Goal: Contribute content: Contribute content

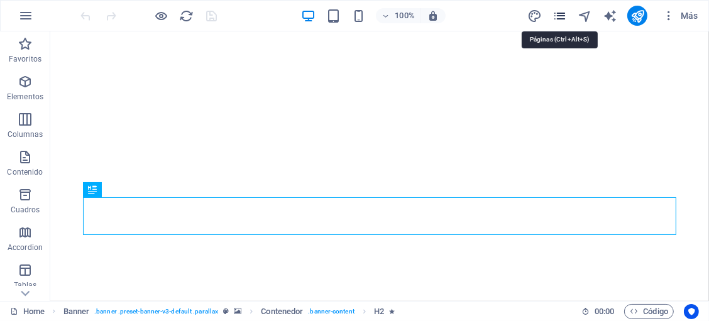
click at [562, 19] on icon "pages" at bounding box center [560, 16] width 14 height 14
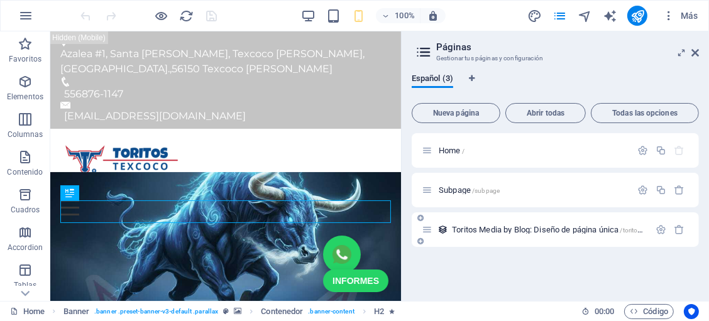
click at [489, 225] on span "Toritos Media by Blog: Diseño de página única /toritos-media-by-blog-elemento" at bounding box center [582, 229] width 261 height 9
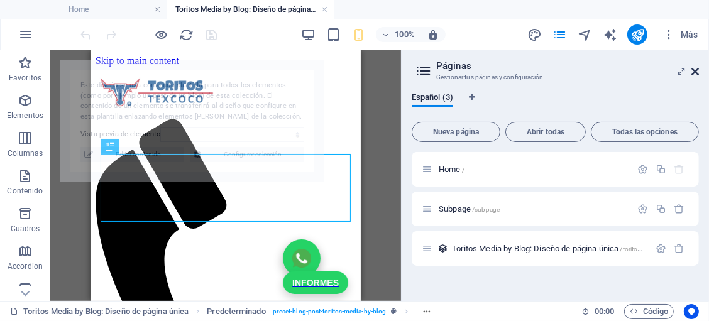
select select "68daa3926a98d17523069b01"
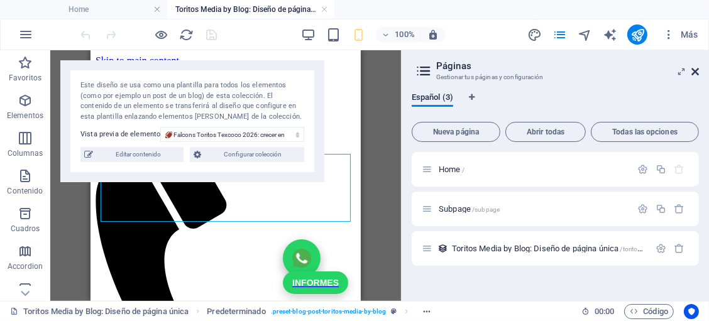
click at [698, 74] on icon at bounding box center [696, 72] width 8 height 10
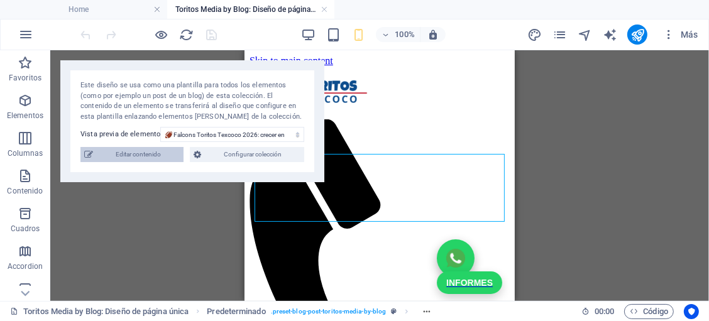
click at [164, 156] on span "Editar contenido" at bounding box center [138, 154] width 83 height 15
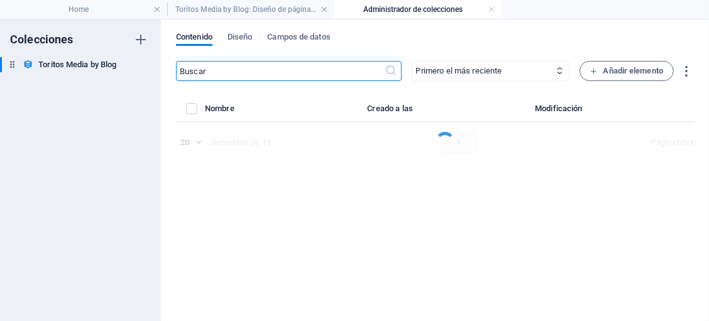
select select "Nosotros"
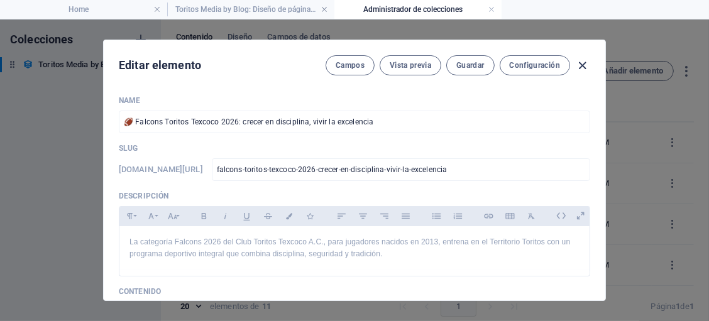
click at [584, 62] on icon "button" at bounding box center [583, 65] width 14 height 14
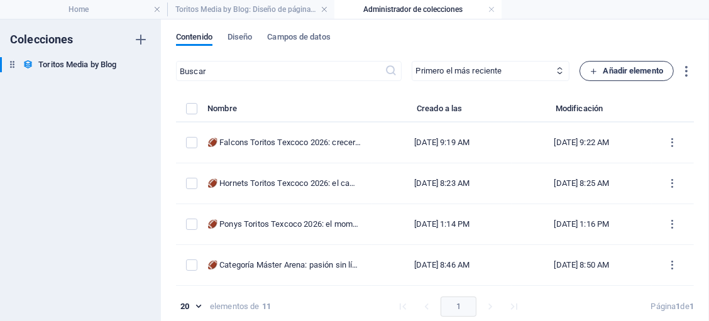
click at [596, 72] on span "Añadir elemento" at bounding box center [628, 71] width 74 height 15
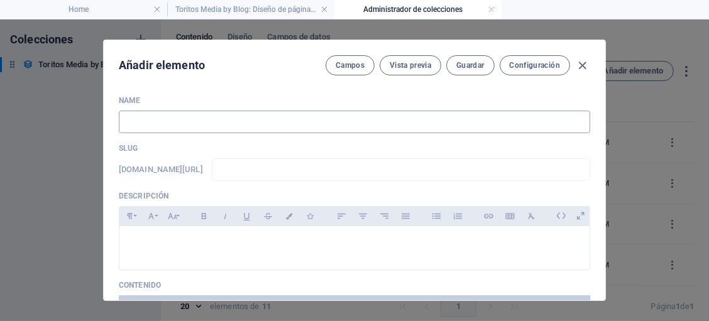
click at [303, 125] on input "text" at bounding box center [355, 122] width 472 height 23
paste input "🏈 Rabbits Toritos Texcoco 2026: el inicio de una gran historia"
type input "🏈 Rabbits Toritos Texcoco 2026: el inicio de una gran historia"
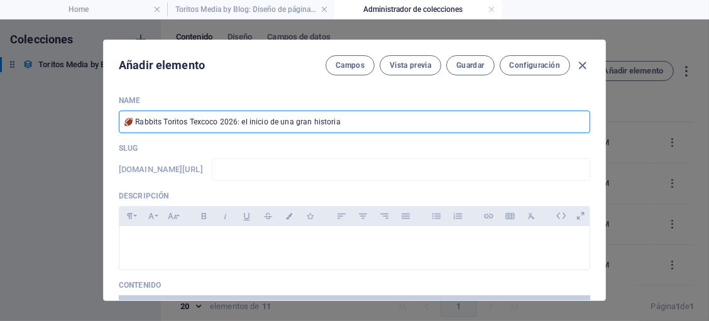
type input "rabbits-toritos-texcoco-2026-el-inicio-de-una-gran-historia"
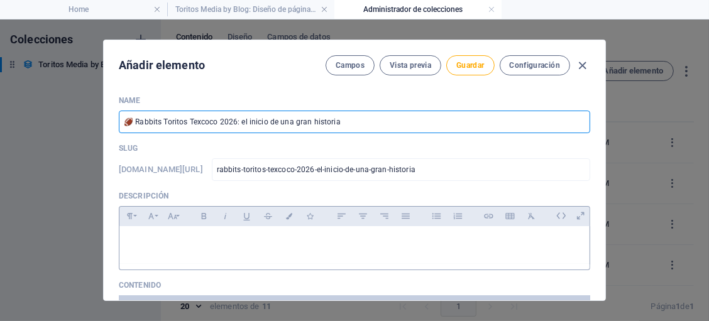
type input "🏈 Rabbits Toritos Texcoco 2026: el inicio de una gran historia"
click at [299, 241] on p at bounding box center [355, 242] width 450 height 12
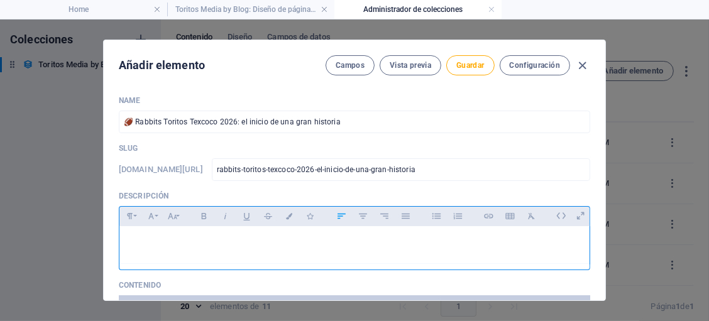
click at [334, 240] on p at bounding box center [355, 242] width 450 height 12
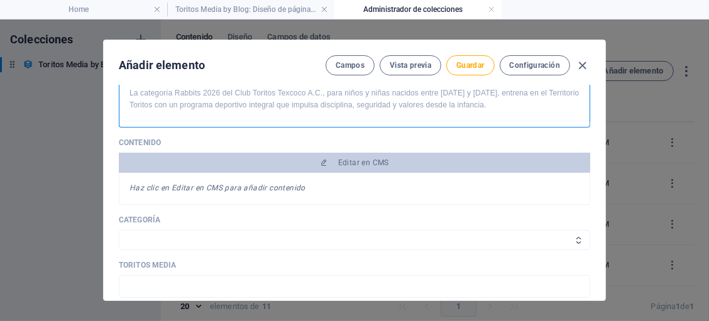
scroll to position [164, 0]
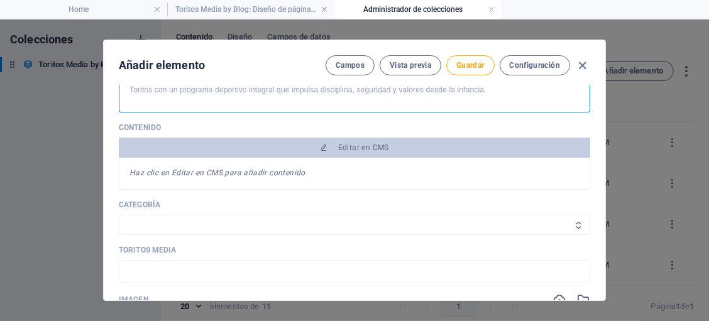
click at [340, 220] on select "Historia Nosotros" at bounding box center [355, 225] width 472 height 20
select select "Nosotros"
click at [119, 215] on select "Historia Nosotros" at bounding box center [355, 225] width 472 height 20
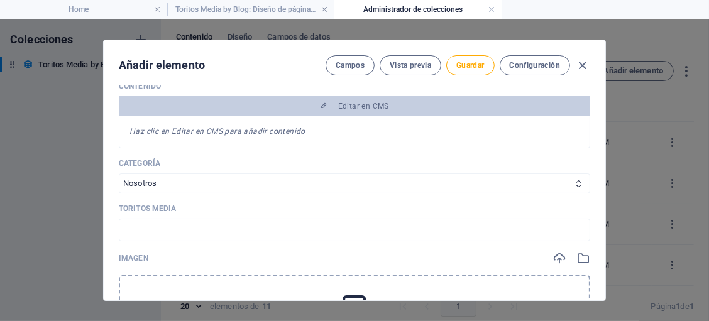
scroll to position [247, 0]
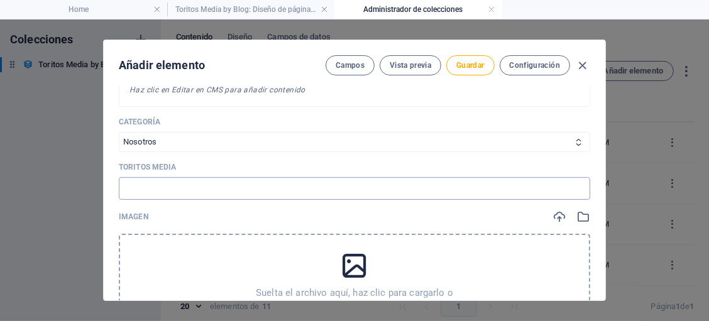
click at [263, 185] on input "text" at bounding box center [355, 188] width 472 height 23
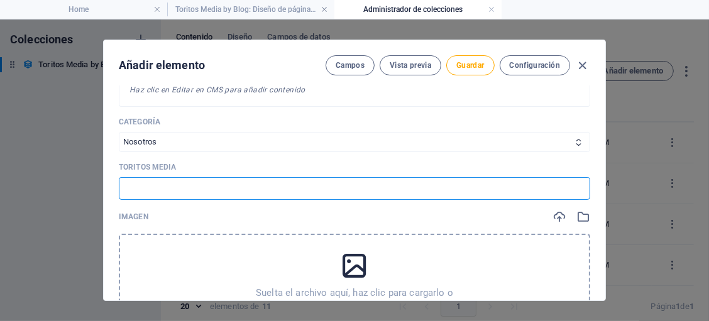
type input "Toritos Media"
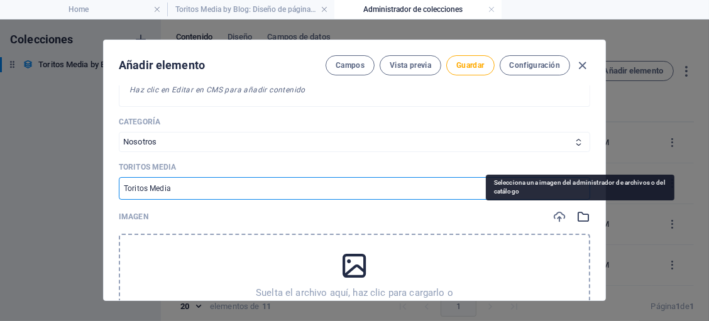
click at [577, 214] on icon "button" at bounding box center [584, 217] width 14 height 14
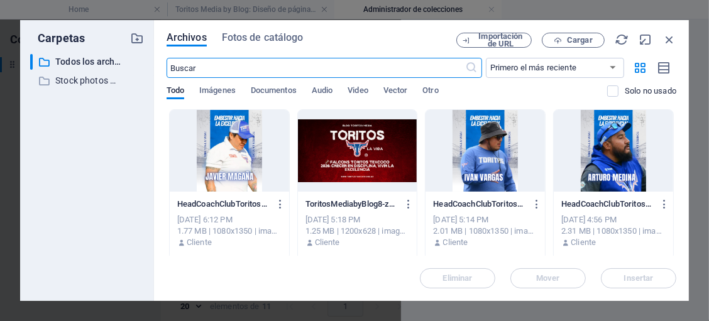
scroll to position [278, 0]
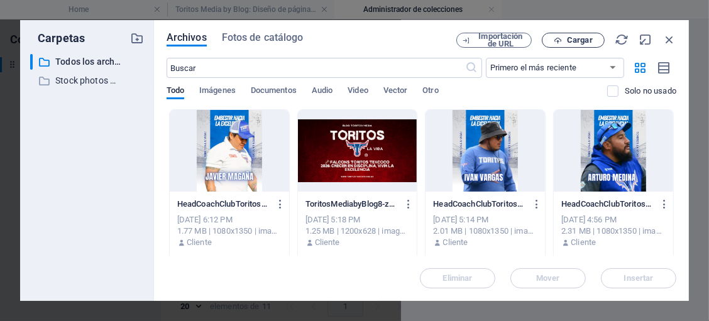
click at [591, 40] on span "Cargar" at bounding box center [580, 40] width 26 height 8
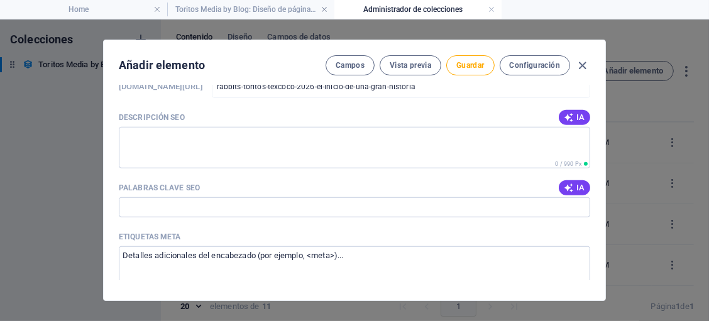
scroll to position [823, 0]
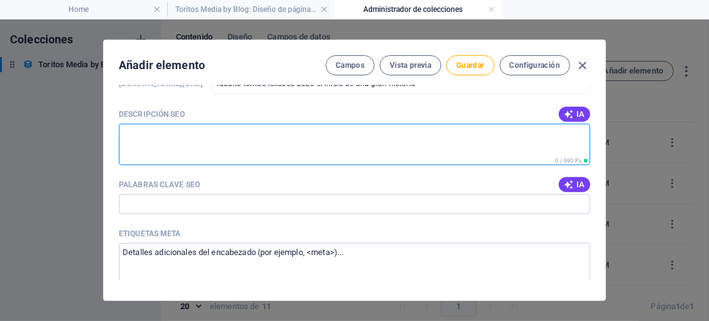
click at [367, 150] on textarea "Descripción SEO" at bounding box center [355, 144] width 472 height 41
paste textarea "El Football Americano es un deporte de formación. Comenzar en Rabbits significa…"
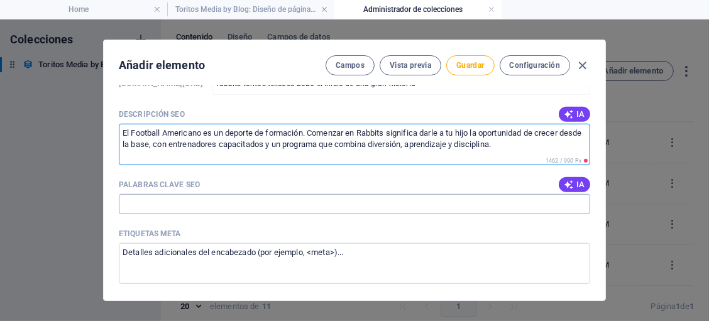
type textarea "El Football Americano es un deporte de formación. Comenzar en Rabbits significa…"
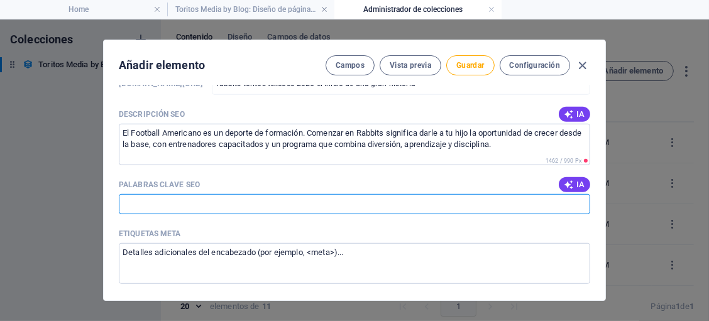
click at [369, 200] on input "Palabras clave SEO" at bounding box center [355, 204] width 472 height 20
paste input "rabbits toritos texcoco, categoría rabbits toritos texcoco, football americano …"
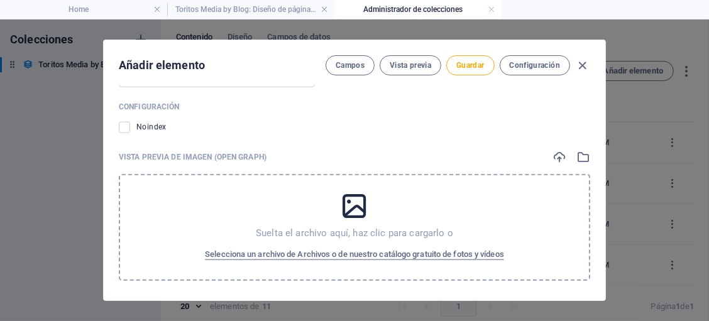
scroll to position [1248, 0]
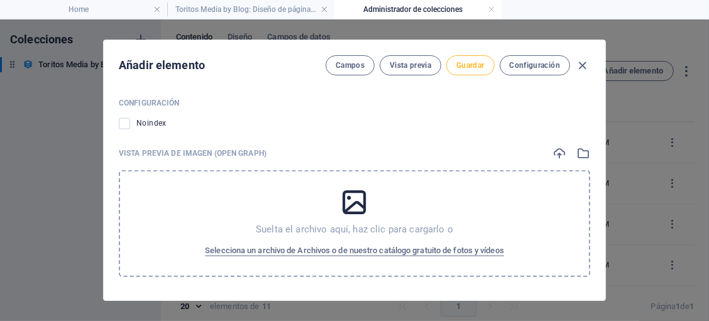
type input "rabbits toritos texcoco, categoría rabbits toritos texcoco, football americano …"
click at [475, 70] on button "Guardar" at bounding box center [471, 65] width 48 height 20
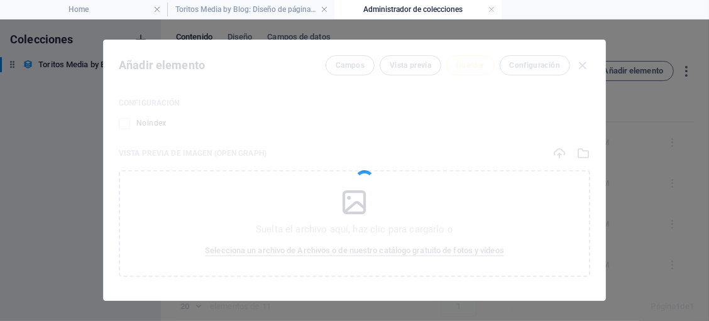
type input "rabbits-toritos-texcoco-2026-el-inicio-de-una-gran-historia"
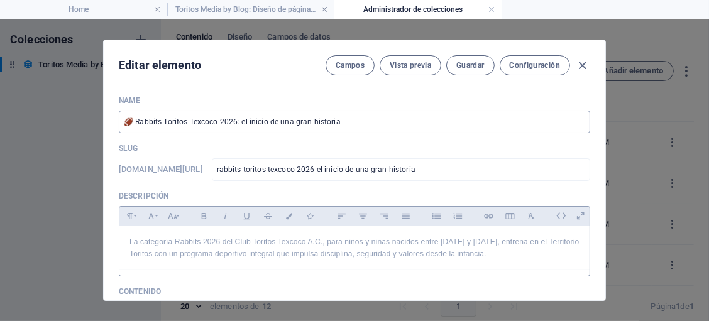
scroll to position [123, 0]
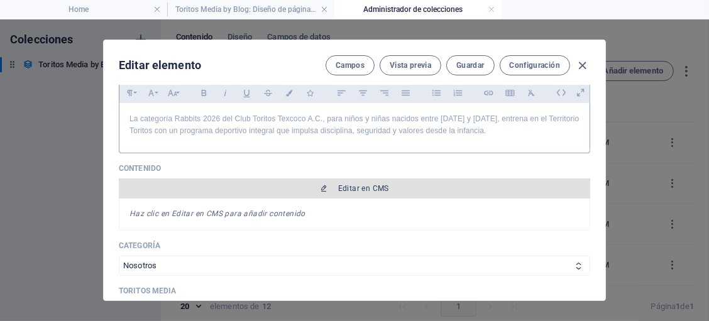
click at [364, 184] on span "Editar en CMS" at bounding box center [363, 189] width 51 height 10
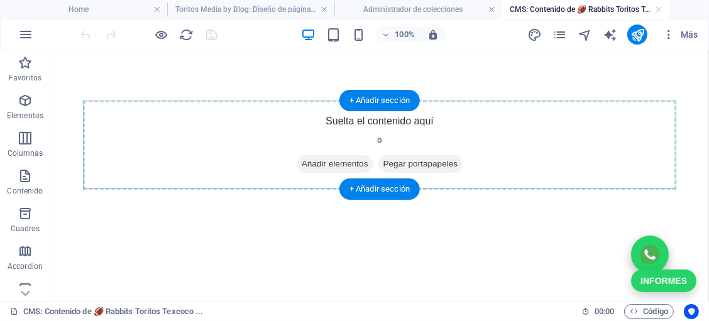
scroll to position [0, 0]
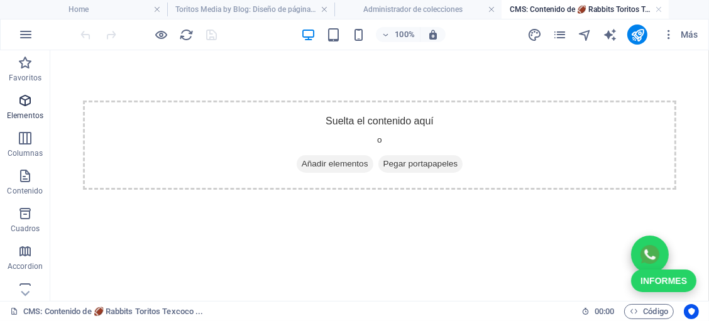
click at [13, 108] on span "Elementos" at bounding box center [25, 108] width 50 height 30
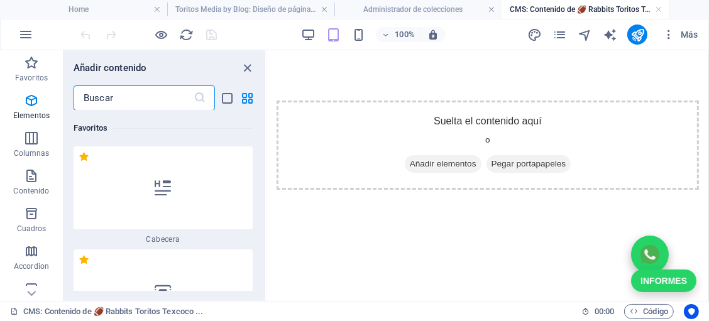
scroll to position [236, 0]
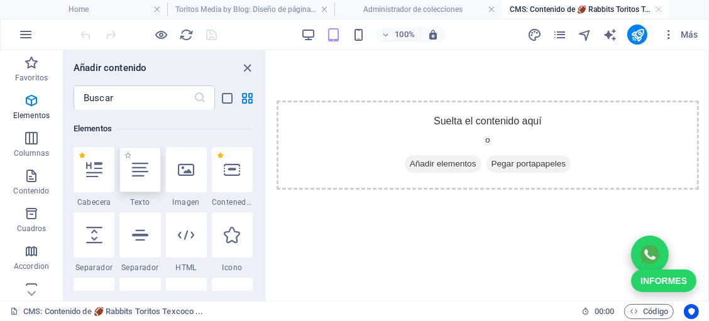
click at [125, 169] on div at bounding box center [140, 169] width 41 height 45
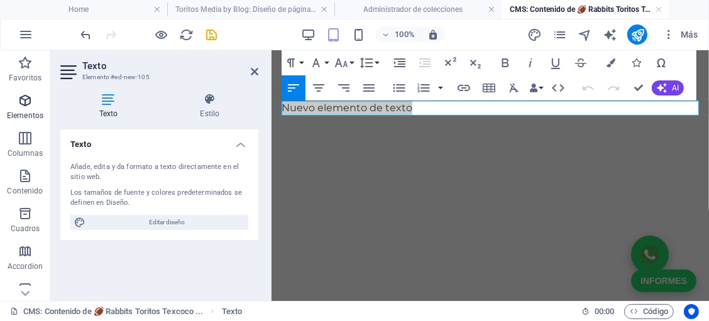
click at [35, 111] on p "Elementos" at bounding box center [25, 116] width 36 height 10
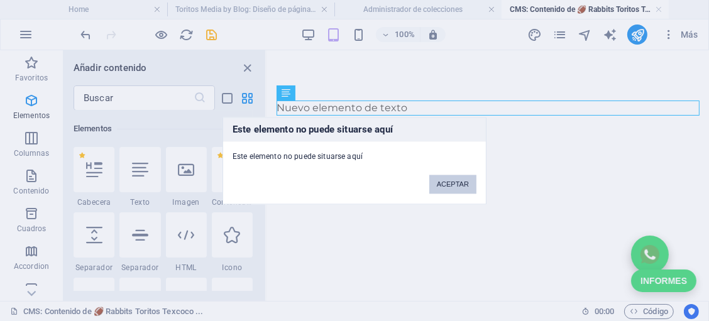
drag, startPoint x: 442, startPoint y: 182, endPoint x: 10, endPoint y: 150, distance: 432.7
click at [442, 182] on button "ACEPTAR" at bounding box center [453, 184] width 47 height 19
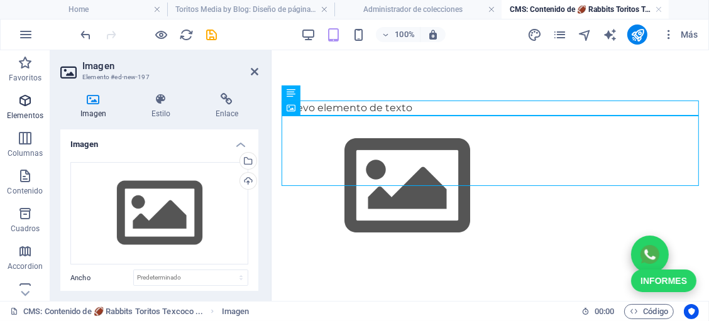
click at [22, 101] on icon "button" at bounding box center [25, 100] width 15 height 15
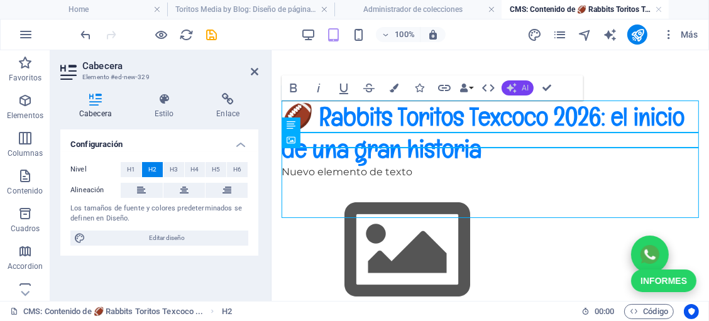
scroll to position [495, 0]
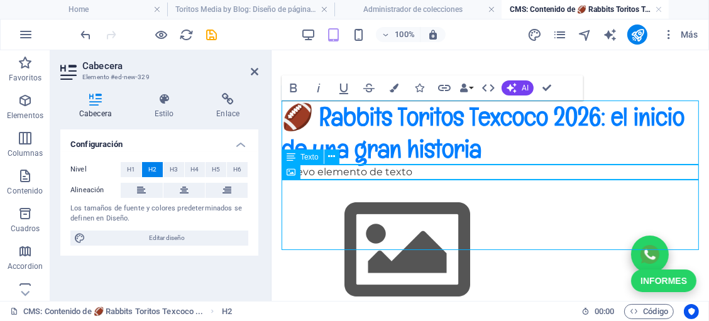
click at [482, 174] on div "Nuevo elemento de texto" at bounding box center [490, 171] width 418 height 15
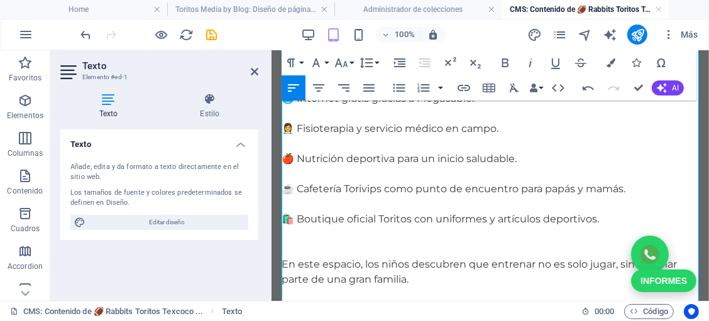
scroll to position [782, 0]
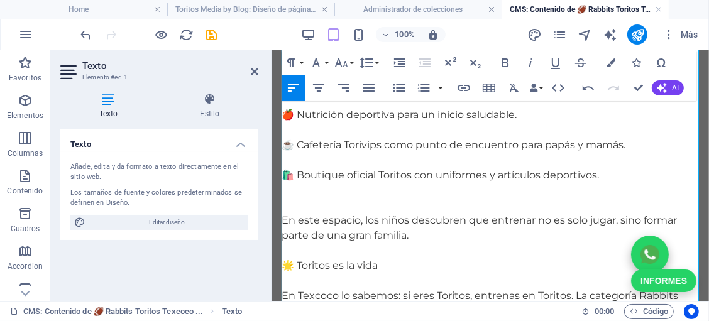
click at [296, 145] on p "☕ Cafetería Torivips como punto de encuentro para papás y mamás." at bounding box center [490, 144] width 418 height 15
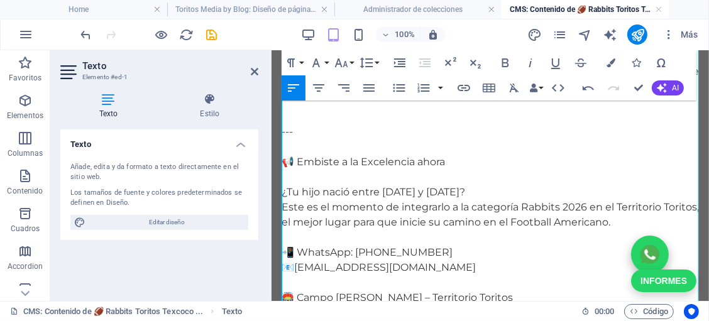
scroll to position [1029, 0]
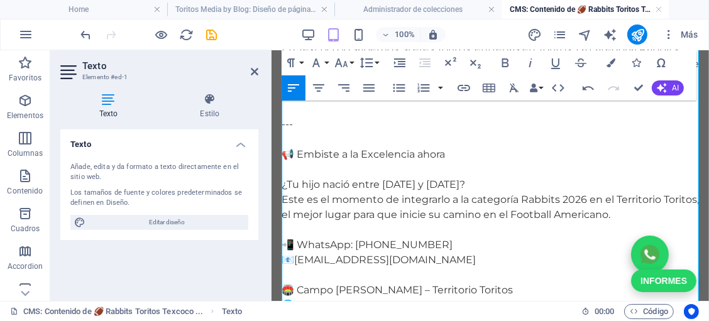
click at [286, 155] on p "📢 Embiste a la Excelencia ahora" at bounding box center [490, 154] width 418 height 15
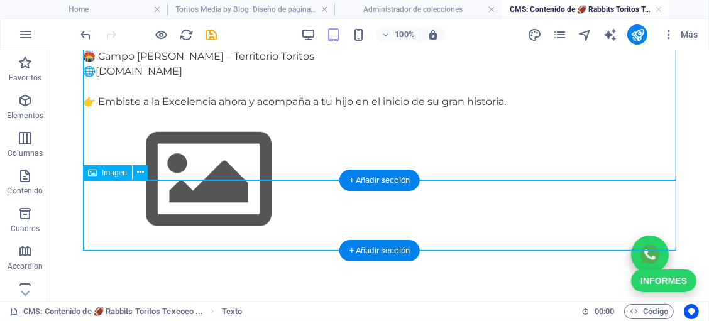
scroll to position [1022, 0]
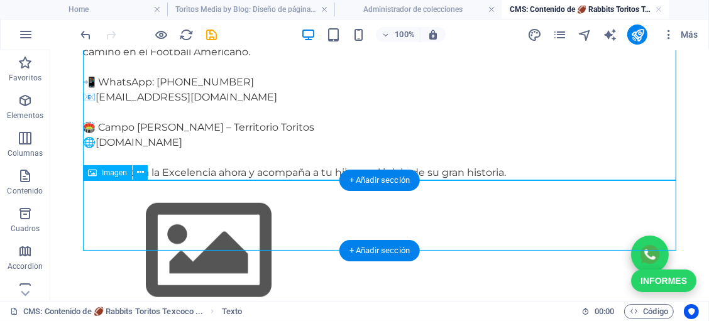
click at [128, 219] on figure at bounding box center [379, 251] width 594 height 142
click at [165, 215] on figure at bounding box center [379, 251] width 594 height 142
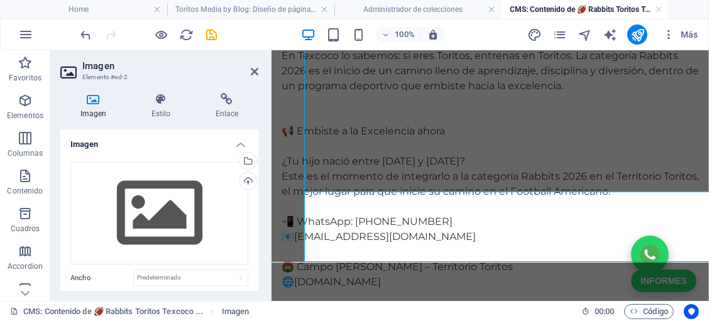
scroll to position [1011, 0]
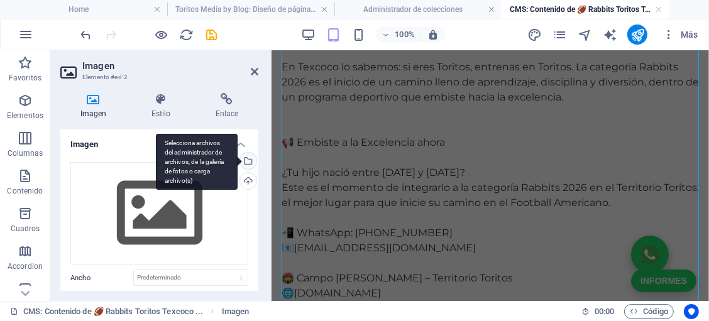
click at [238, 159] on div "Selecciona archivos del administrador de archivos, de la galería de fotos o car…" at bounding box center [197, 162] width 82 height 57
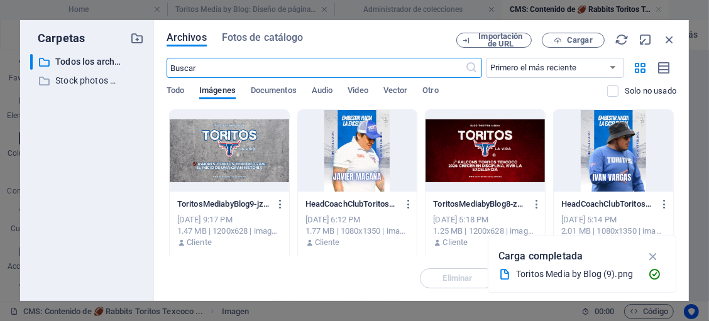
click at [242, 143] on div at bounding box center [230, 151] width 120 height 82
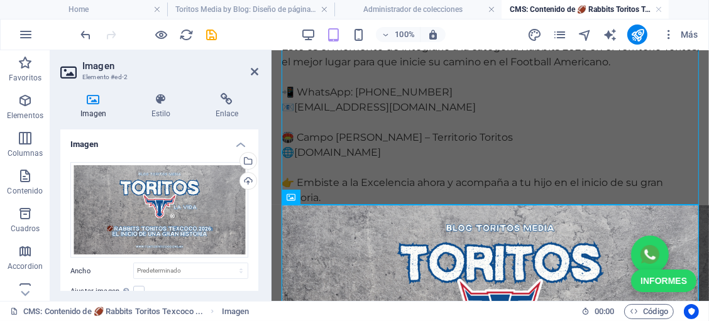
scroll to position [1207, 0]
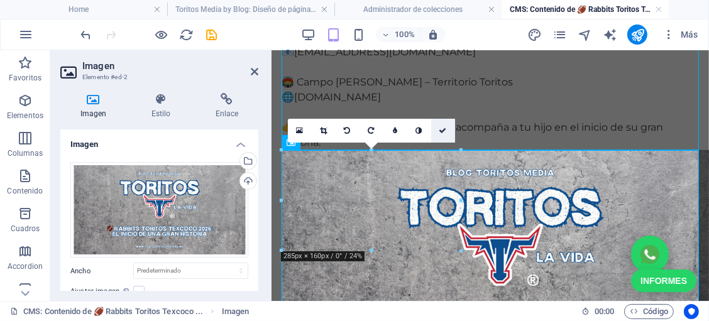
click at [447, 133] on link at bounding box center [443, 131] width 24 height 24
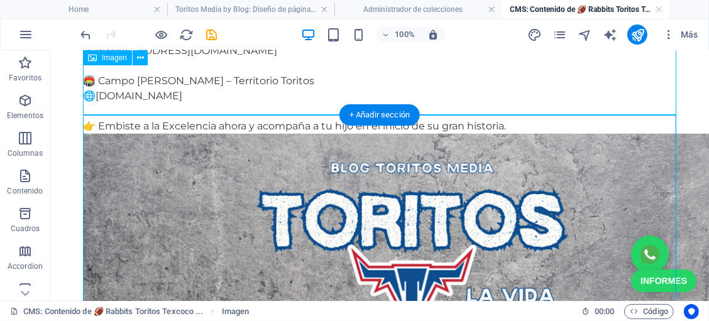
scroll to position [1057, 0]
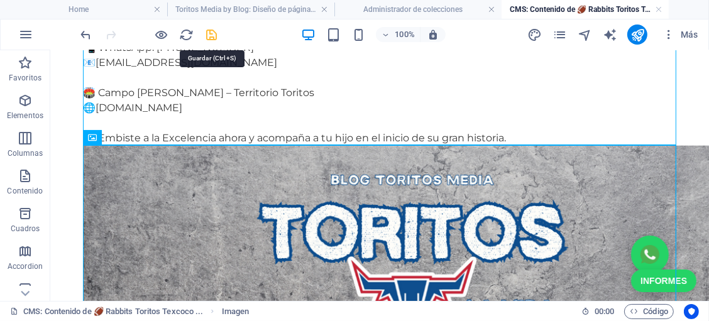
drag, startPoint x: 212, startPoint y: 38, endPoint x: 447, endPoint y: 27, distance: 235.5
click at [212, 38] on icon "save" at bounding box center [212, 35] width 14 height 14
click at [662, 9] on link at bounding box center [659, 10] width 8 height 12
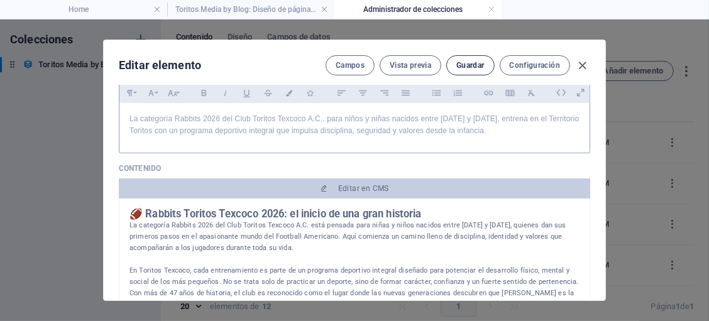
click at [482, 67] on span "Guardar" at bounding box center [471, 65] width 28 height 10
click at [582, 64] on icon "button" at bounding box center [583, 65] width 14 height 14
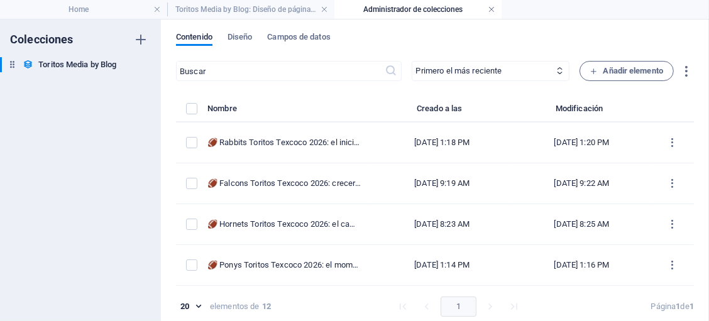
click at [495, 9] on link at bounding box center [492, 10] width 8 height 12
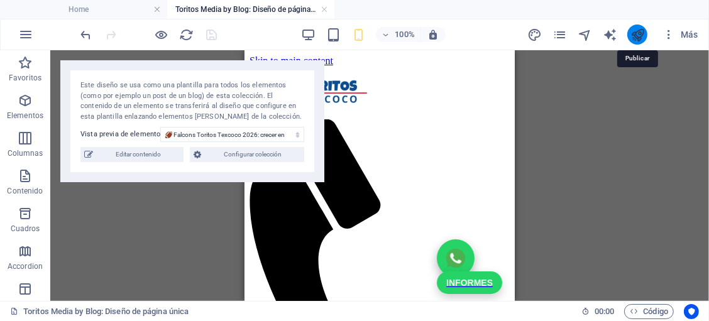
click at [639, 37] on icon "publish" at bounding box center [638, 35] width 14 height 14
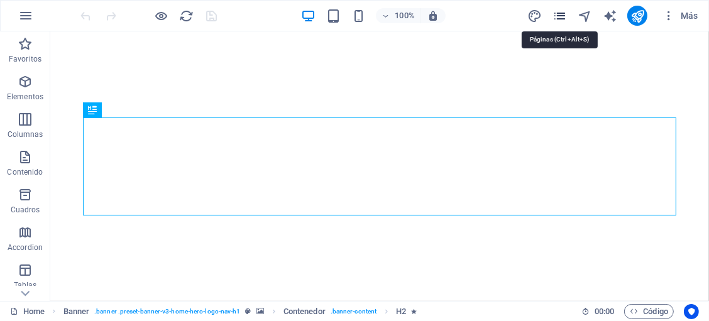
click at [559, 21] on icon "pages" at bounding box center [560, 16] width 14 height 14
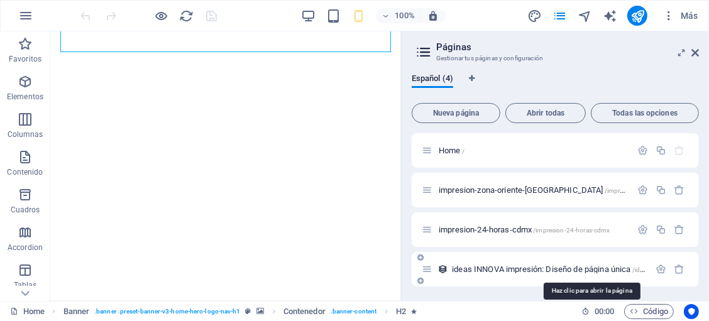
click at [495, 270] on span "ideas INNOVA impresión: Diseño de página única /ideas-innova-impresion-elemento" at bounding box center [591, 269] width 278 height 9
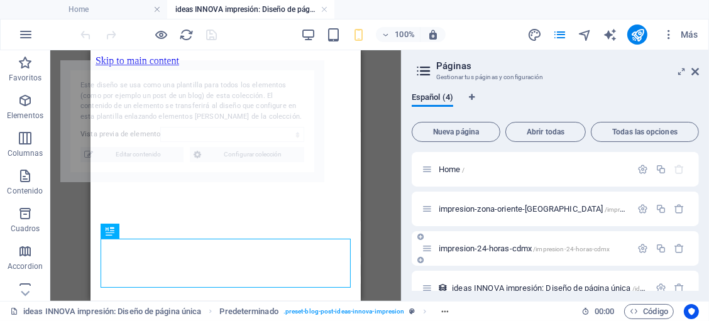
select select "68da9021670a1c189206c226"
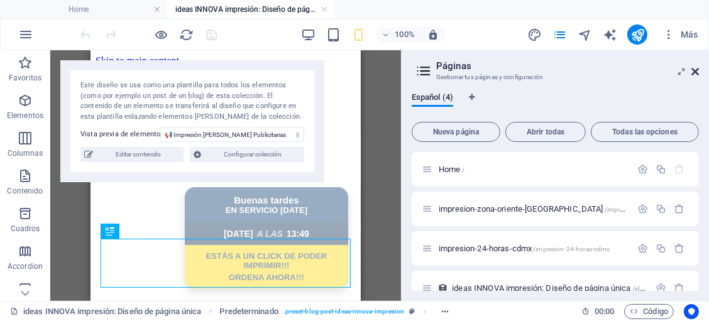
click at [692, 74] on icon at bounding box center [696, 72] width 8 height 10
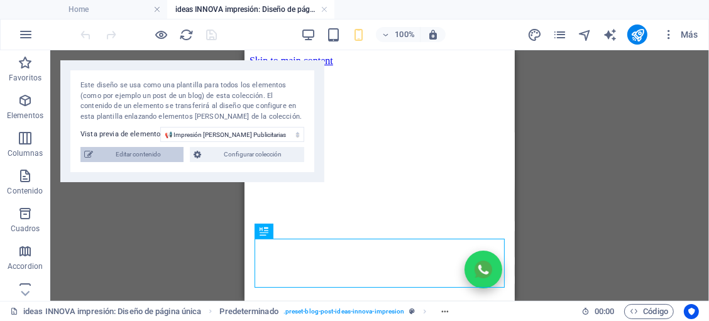
click at [159, 152] on span "Editar contenido" at bounding box center [138, 154] width 83 height 15
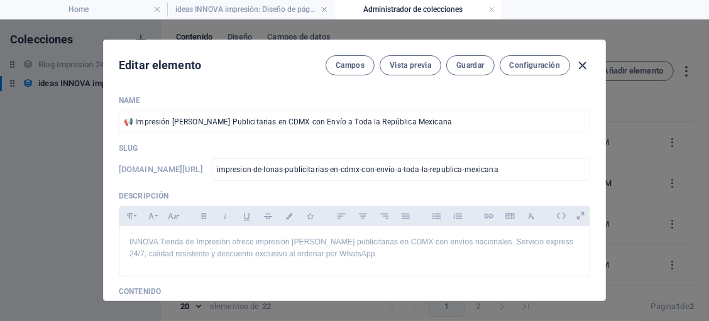
click at [581, 62] on icon "button" at bounding box center [583, 65] width 14 height 14
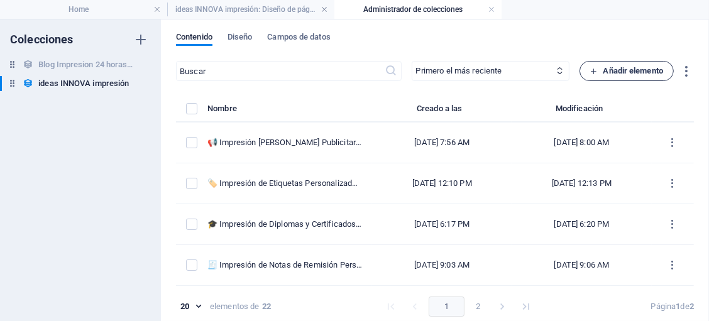
click at [604, 69] on span "Añadir elemento" at bounding box center [628, 71] width 74 height 15
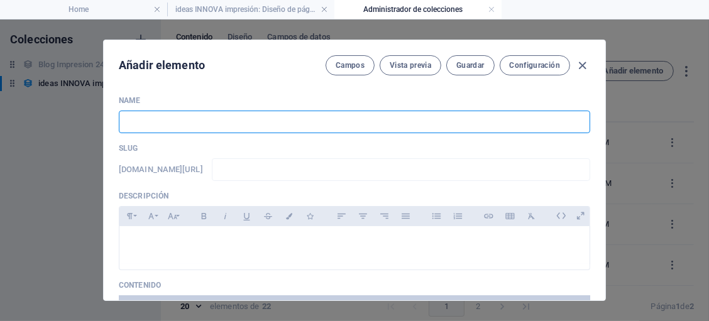
click at [359, 120] on input "text" at bounding box center [355, 122] width 472 height 23
paste input "📄 Impresión de Brochures y Trípticos Express en CDMX con Envío a Toda la Repúbl…"
type input "📄 Impresión de Brochures y Trípticos Express en CDMX con Envío a Toda la Repúbl…"
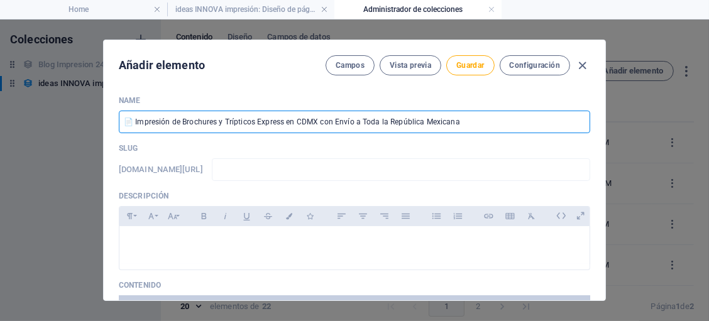
type input "impresion-de-brochures-y-tripticos-express-en-cdmx-con-envio-a-toda-la-[GEOGRAP…"
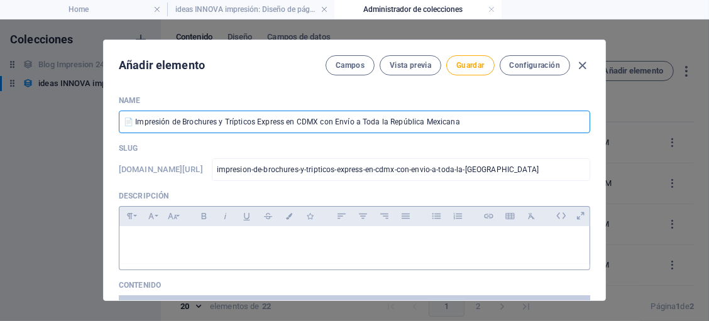
type input "📄 Impresión de Brochures y Trípticos Express en CDMX con Envío a Toda la Repúbl…"
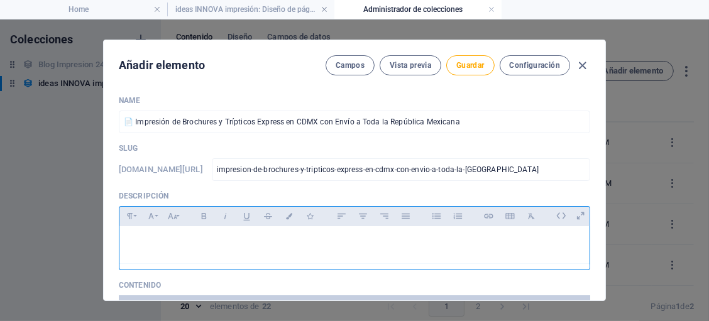
click at [265, 244] on p at bounding box center [355, 242] width 450 height 12
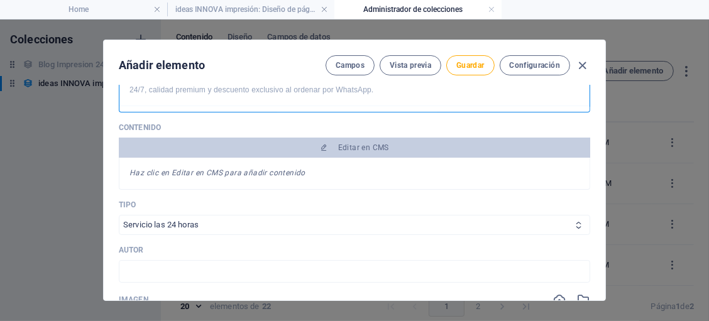
scroll to position [206, 0]
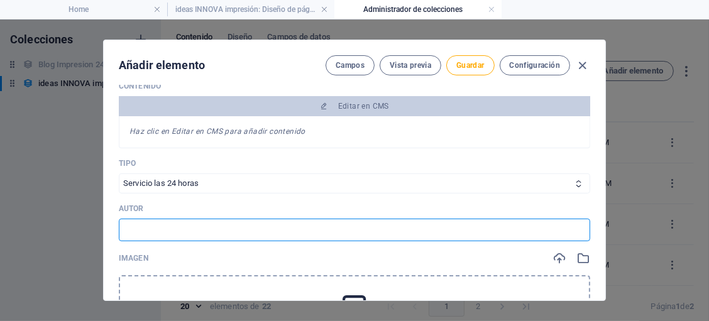
click at [300, 223] on input "text" at bounding box center [355, 230] width 472 height 23
type input "INNOVA Tienda de Impresión"
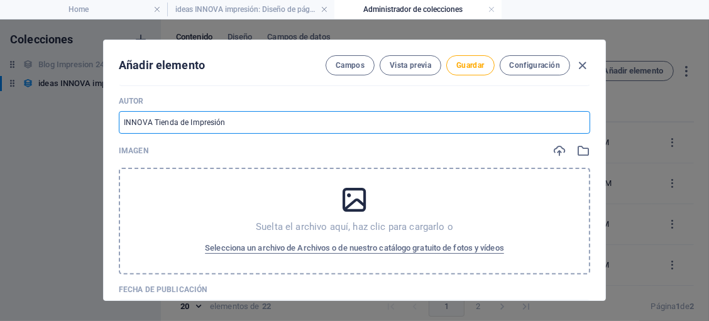
scroll to position [329, 0]
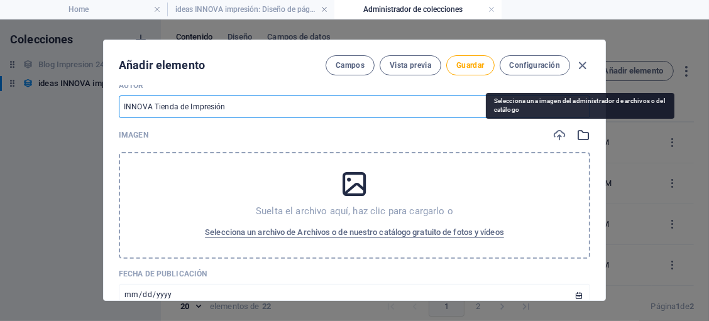
click at [577, 137] on icon "button" at bounding box center [584, 135] width 14 height 14
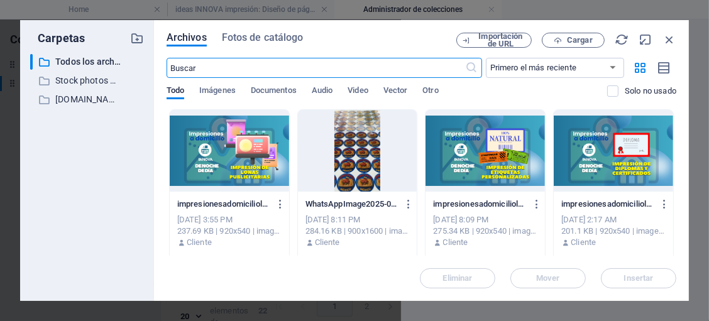
scroll to position [360, 0]
click at [565, 42] on span "Cargar" at bounding box center [574, 40] width 52 height 8
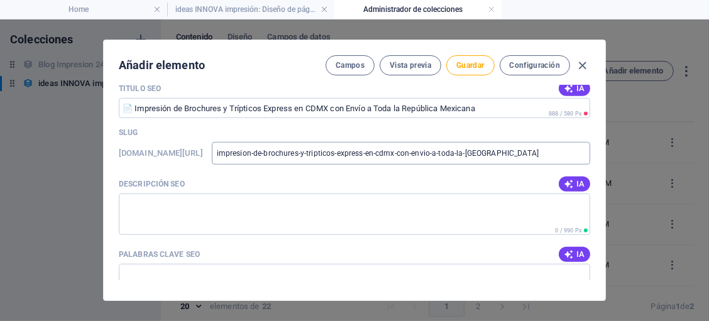
scroll to position [782, 0]
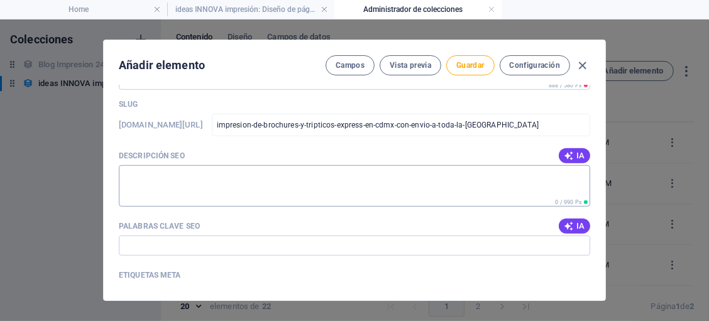
click at [342, 178] on textarea "Descripción SEO" at bounding box center [355, 185] width 472 height 41
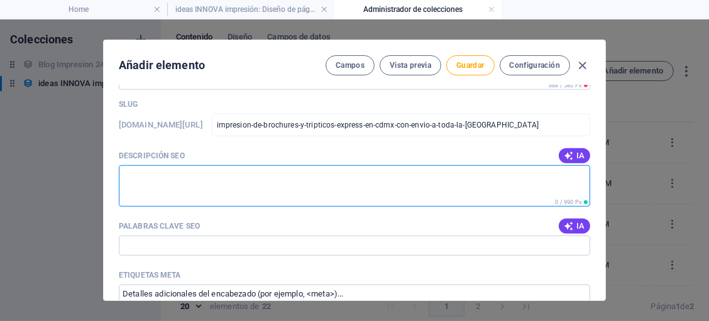
paste textarea "Por eso ofrecemos impresión de brochures y trípticos express en CDMX, con entre…"
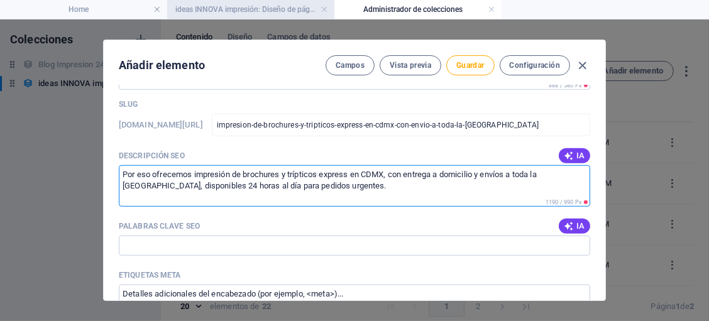
type textarea "Por eso ofrecemos impresión de brochures y trípticos express en CDMX, con entre…"
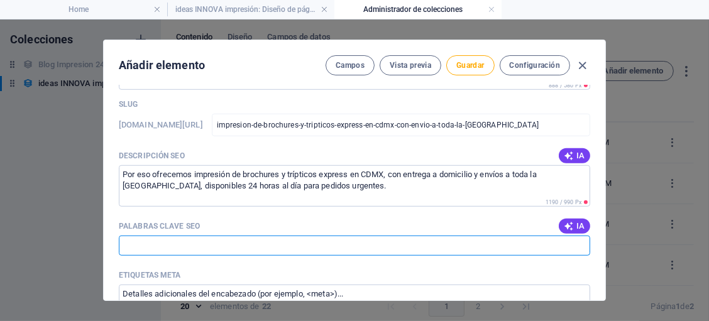
click at [364, 244] on input "Palabras clave SEO" at bounding box center [355, 246] width 472 height 20
paste input "impresión de brochures cdmx, impresión de trípticos cdmx, impresión de folletos…"
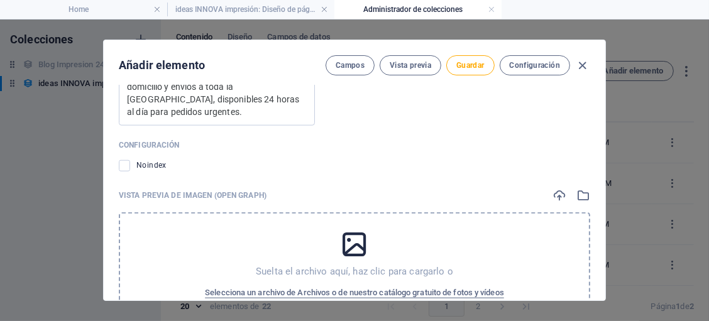
scroll to position [1266, 0]
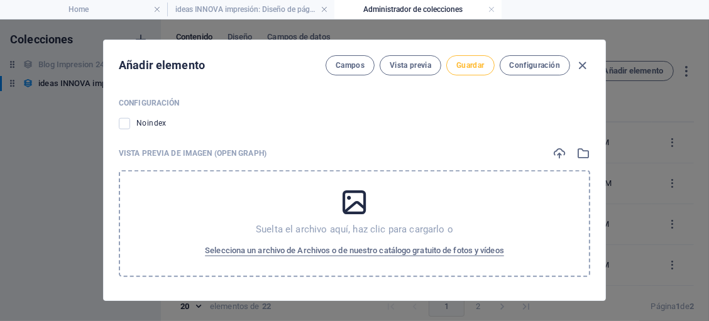
type input "impresión de brochures cdmx, impresión de trípticos cdmx, impresión de folletos…"
click at [476, 66] on span "Guardar" at bounding box center [471, 65] width 28 height 10
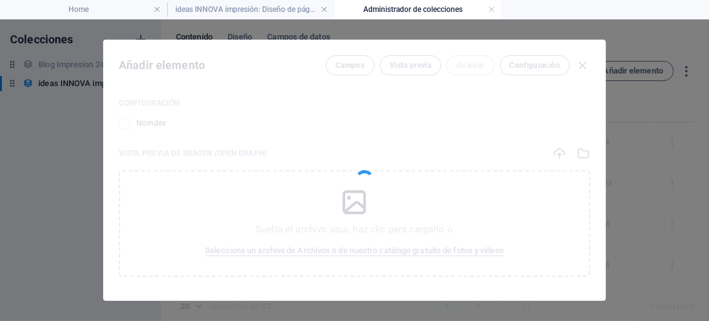
type input "impresion-de-brochures-y-tripticos-express-en-cdmx-con-envio-a-toda-la-[GEOGRAP…"
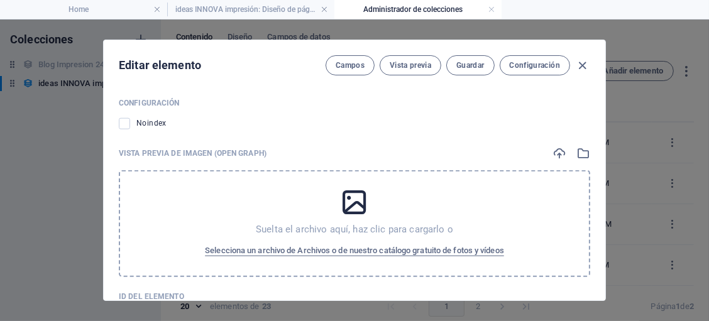
scroll to position [1183, 0]
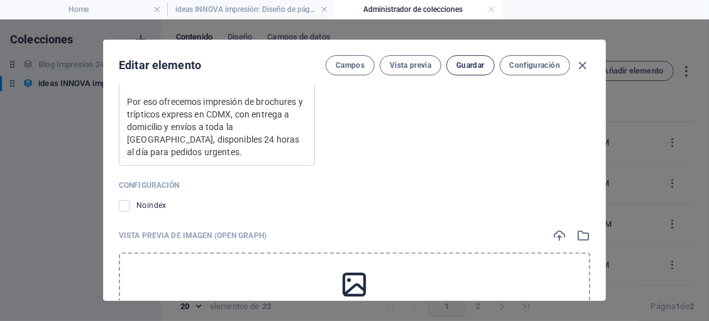
click at [462, 67] on span "Guardar" at bounding box center [471, 65] width 28 height 10
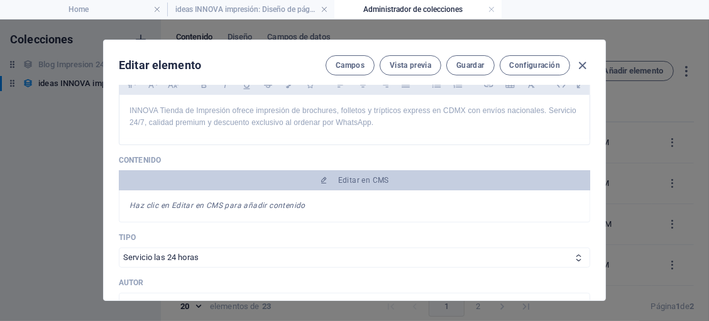
scroll to position [72, 0]
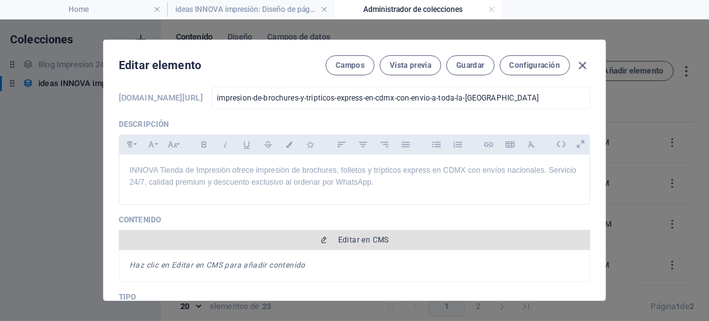
click at [370, 236] on span "Editar en CMS" at bounding box center [363, 240] width 51 height 10
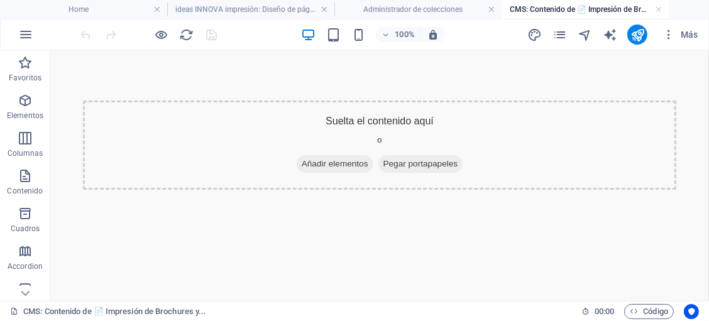
scroll to position [0, 0]
click at [33, 108] on span "Elementos" at bounding box center [25, 108] width 50 height 30
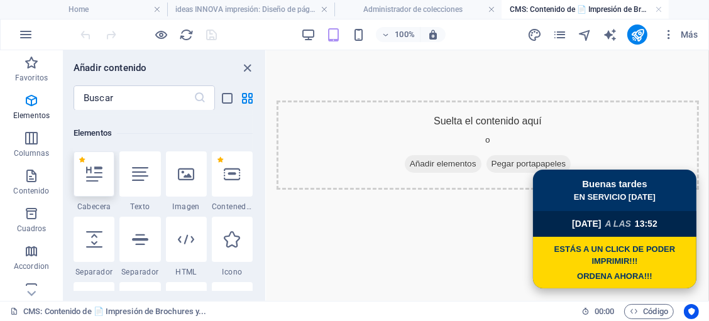
scroll to position [236, 0]
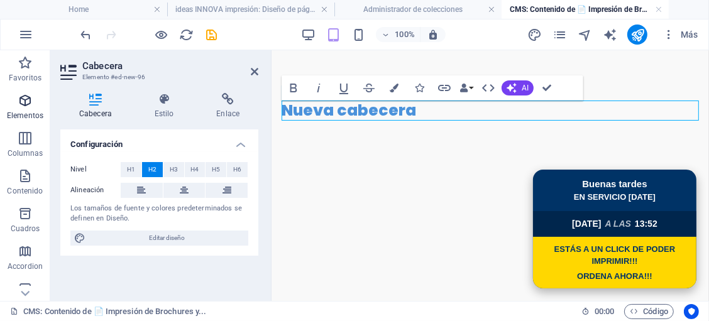
click at [28, 103] on icon "button" at bounding box center [25, 100] width 15 height 15
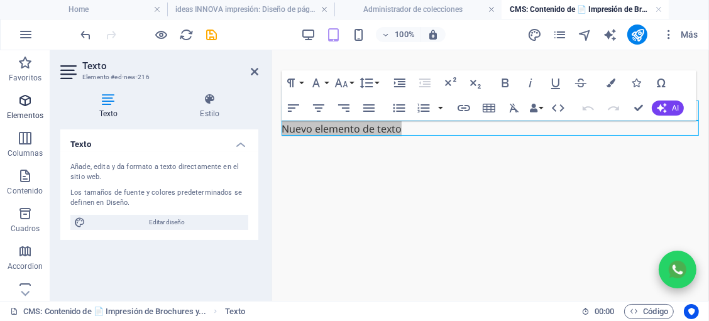
click at [27, 107] on icon "button" at bounding box center [25, 100] width 15 height 15
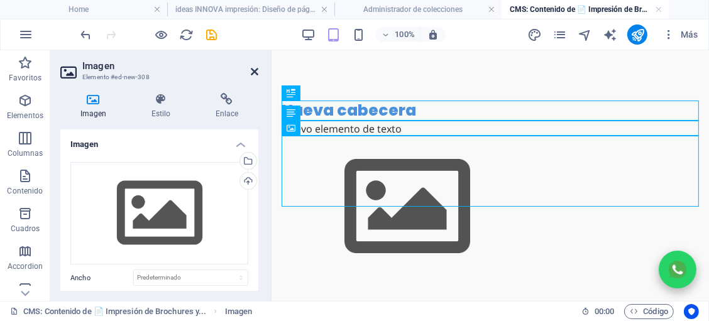
click at [256, 67] on icon at bounding box center [255, 72] width 8 height 10
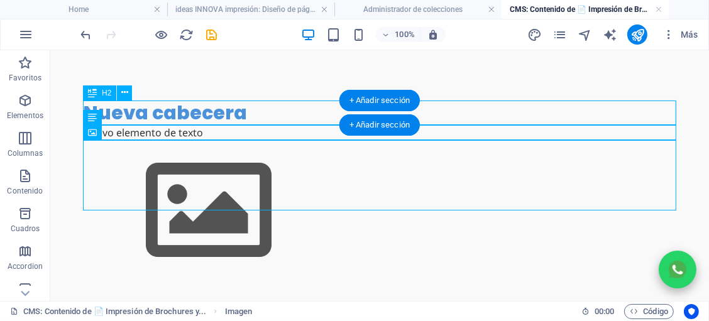
click at [235, 118] on div "Nueva cabecera" at bounding box center [379, 112] width 594 height 25
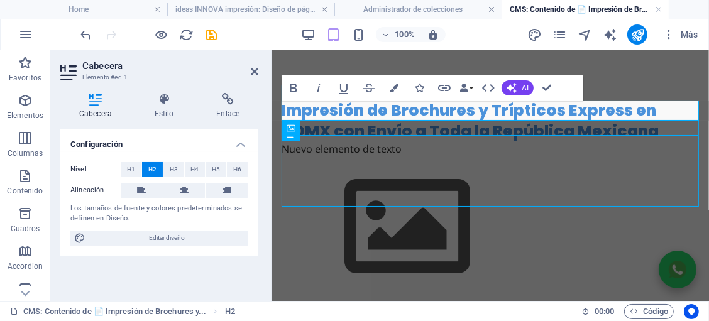
scroll to position [805, 4]
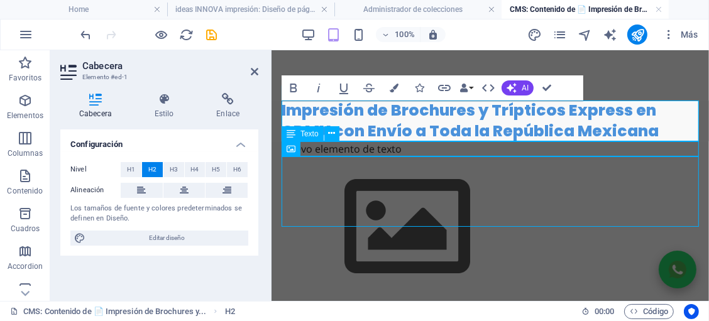
click at [411, 153] on div "Nuevo elemento de texto" at bounding box center [490, 148] width 418 height 15
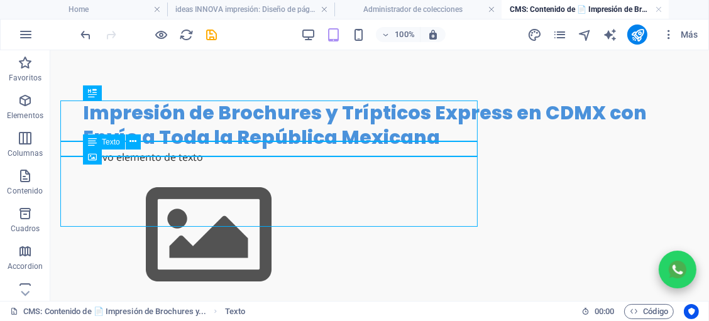
click at [411, 153] on div "Nuevo elemento de texto" at bounding box center [379, 156] width 594 height 15
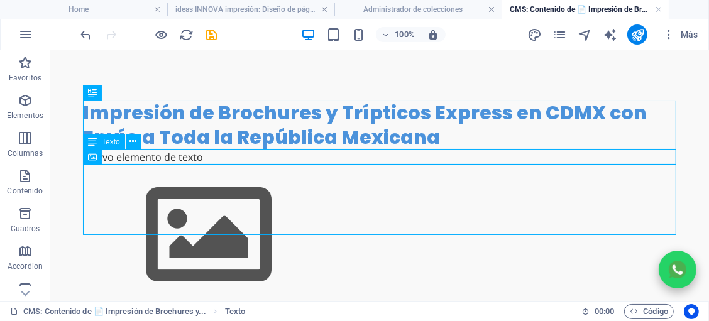
click at [411, 153] on div "Nuevo elemento de texto" at bounding box center [379, 156] width 594 height 15
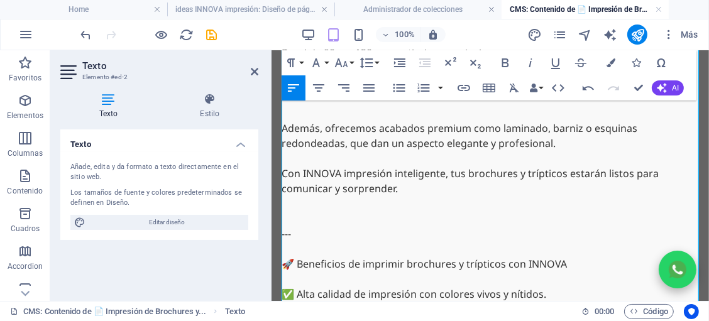
scroll to position [370, 0]
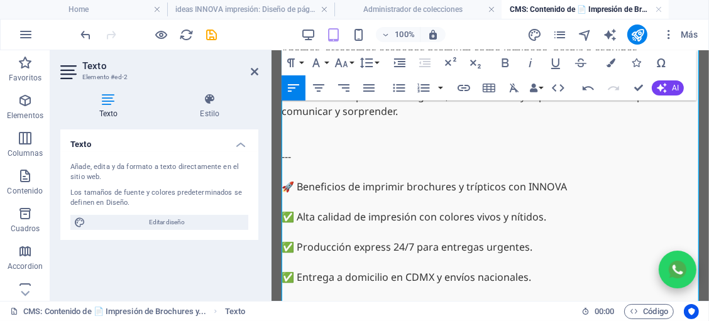
click at [287, 186] on p "🚀 Beneficios de imprimir brochures y trípticos con INNOVA" at bounding box center [490, 186] width 418 height 15
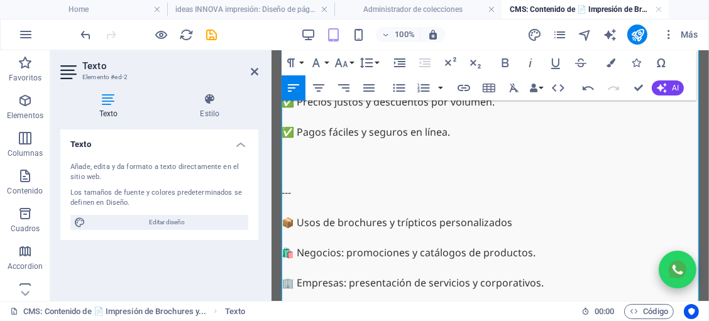
scroll to position [576, 0]
click at [285, 226] on p "📦 Usos de brochures y trípticos personalizados" at bounding box center [490, 221] width 418 height 15
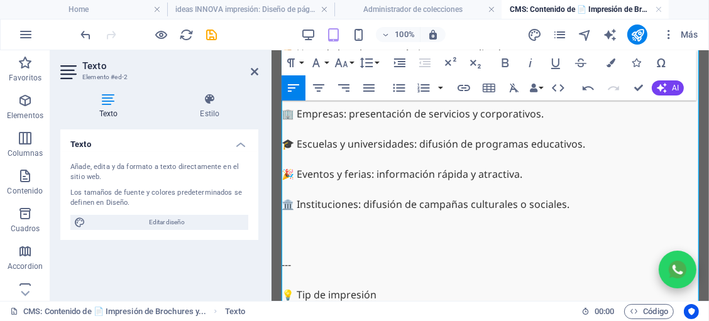
scroll to position [782, 0]
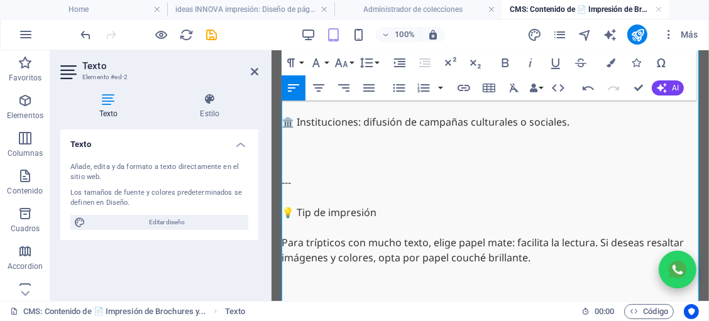
click at [286, 211] on p "💡 Tip de impresión" at bounding box center [490, 211] width 418 height 15
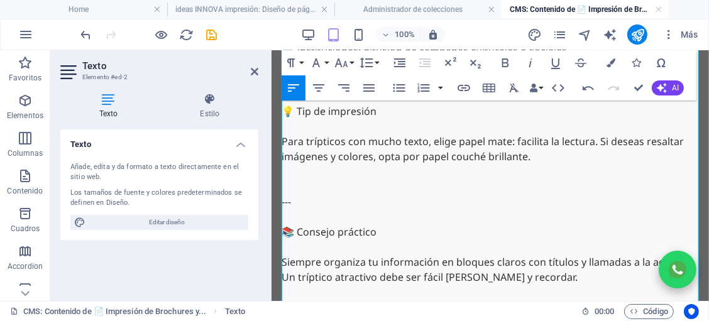
scroll to position [864, 0]
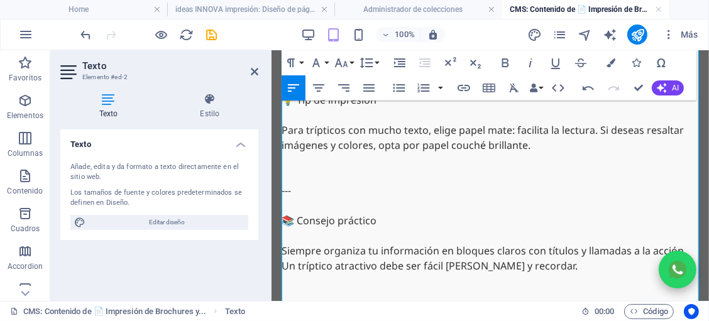
click at [284, 216] on p "📚 Consejo práctico" at bounding box center [490, 220] width 418 height 15
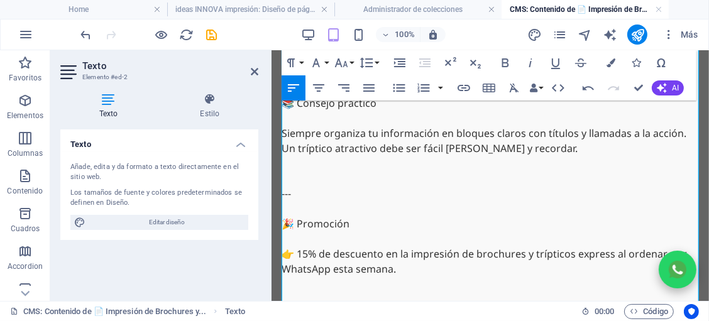
scroll to position [988, 0]
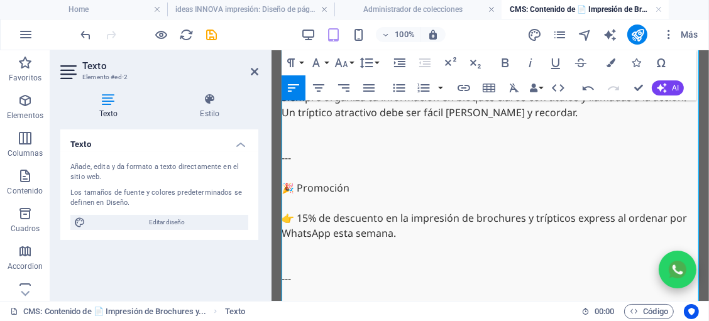
click at [282, 189] on p "🎉 Promoción" at bounding box center [490, 187] width 418 height 15
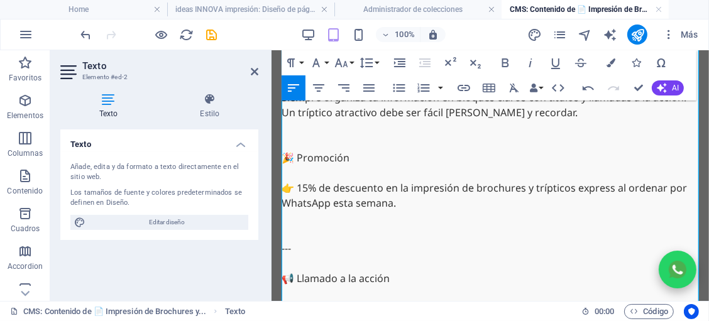
scroll to position [1071, 0]
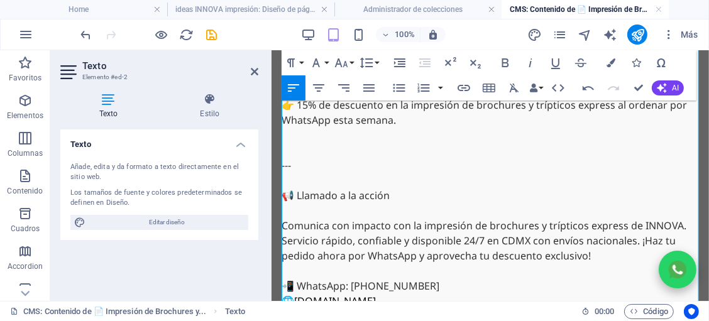
click at [284, 226] on p "Comunica con impacto con la impresión de brochures y trípticos express de INNOV…" at bounding box center [490, 240] width 418 height 45
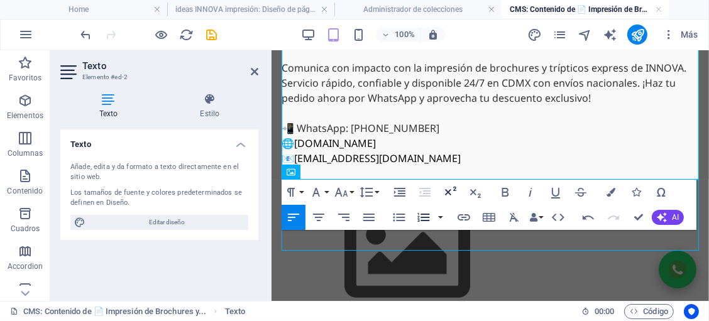
scroll to position [1169, 0]
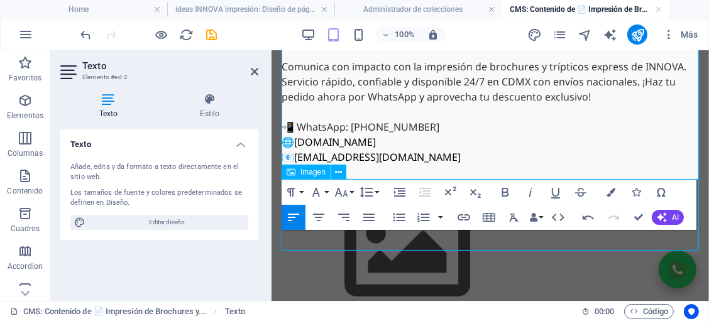
click at [584, 238] on figure at bounding box center [490, 250] width 418 height 142
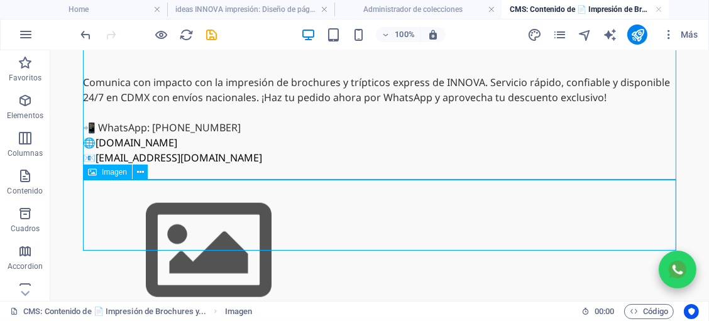
click at [187, 235] on figure at bounding box center [379, 251] width 594 height 142
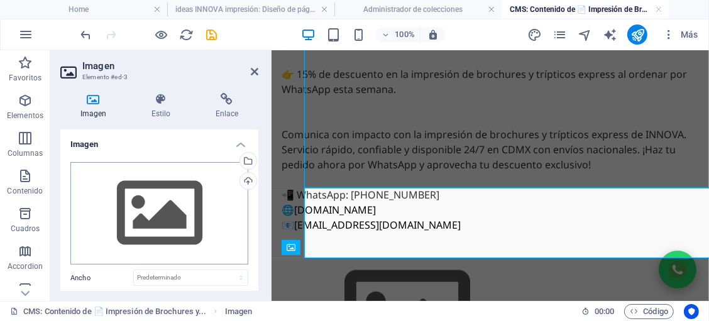
scroll to position [1094, 0]
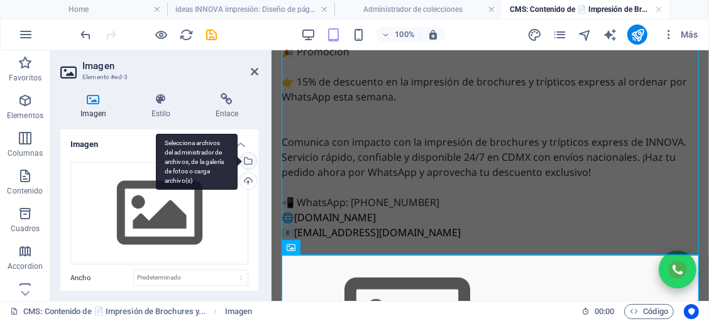
click at [247, 160] on div "Selecciona archivos del administrador de archivos, de la galería de fotos o car…" at bounding box center [247, 162] width 19 height 19
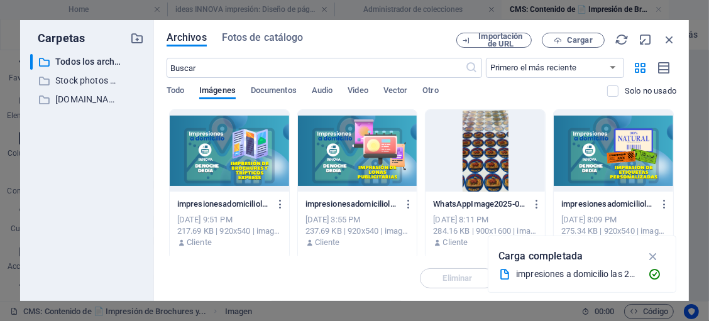
click at [277, 133] on div at bounding box center [230, 151] width 120 height 82
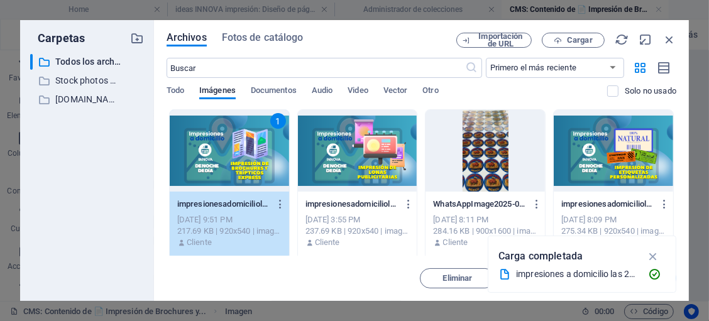
click at [239, 160] on div "1" at bounding box center [230, 151] width 120 height 82
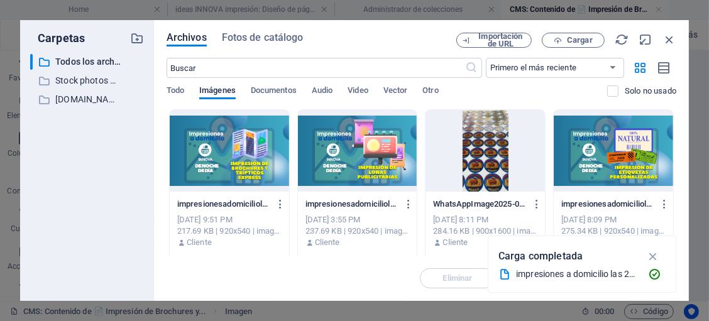
click at [239, 160] on div at bounding box center [230, 151] width 120 height 82
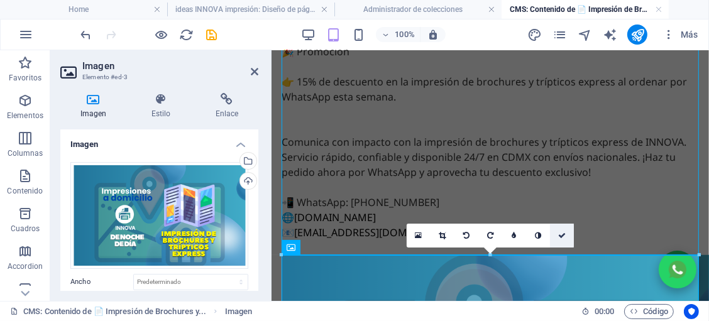
click at [557, 241] on link at bounding box center [562, 236] width 24 height 24
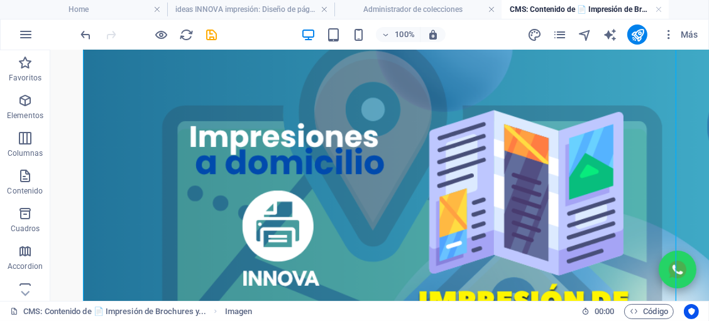
scroll to position [1262, 0]
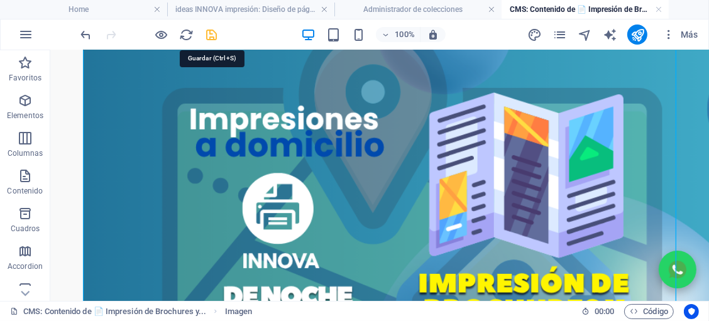
click at [215, 38] on icon "save" at bounding box center [212, 35] width 14 height 14
click at [658, 10] on link at bounding box center [659, 10] width 8 height 12
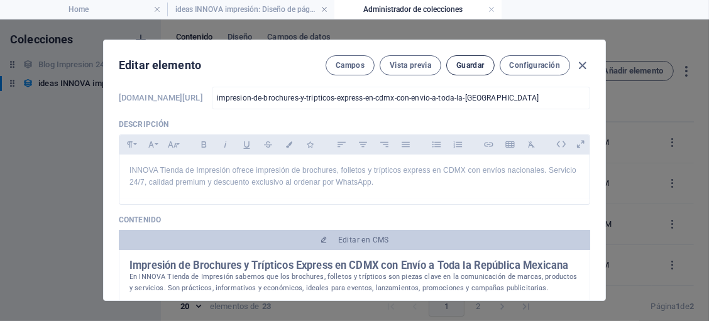
click at [469, 67] on span "Guardar" at bounding box center [471, 65] width 28 height 10
click at [579, 68] on icon "button" at bounding box center [583, 65] width 14 height 14
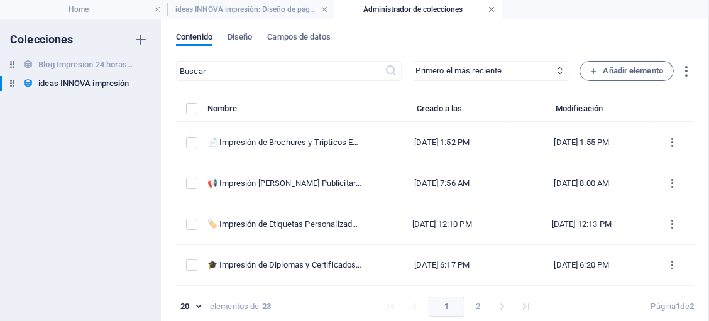
click at [491, 9] on link at bounding box center [492, 10] width 8 height 12
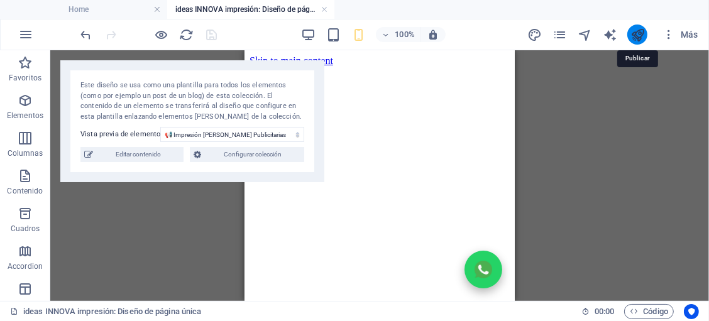
click at [634, 35] on icon "publish" at bounding box center [638, 35] width 14 height 14
